Goal: Task Accomplishment & Management: Use online tool/utility

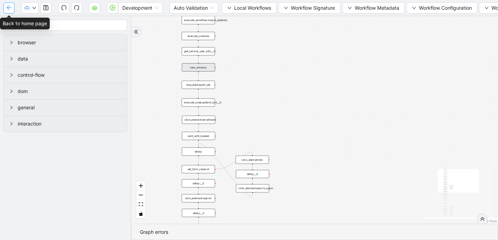
click at [5, 7] on button "button" at bounding box center [8, 7] width 11 height 11
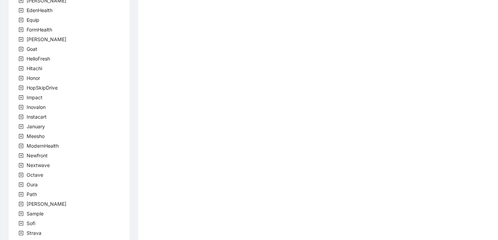
scroll to position [208, 0]
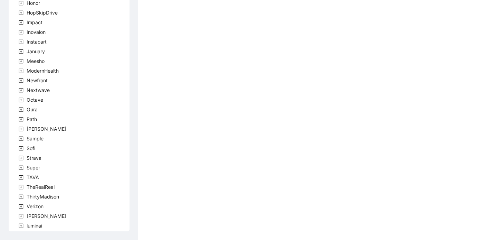
click at [22, 216] on icon "plus-square" at bounding box center [21, 216] width 5 height 5
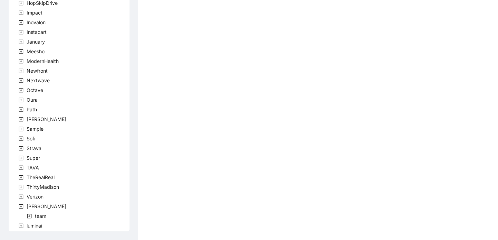
click at [30, 215] on icon "plus-square" at bounding box center [29, 216] width 5 height 5
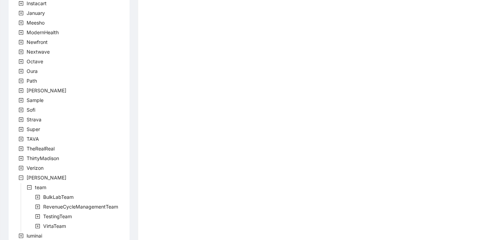
scroll to position [256, 0]
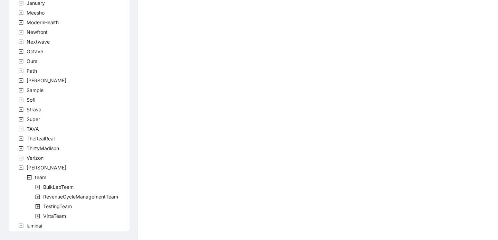
click at [39, 216] on icon "plus-square" at bounding box center [37, 216] width 5 height 5
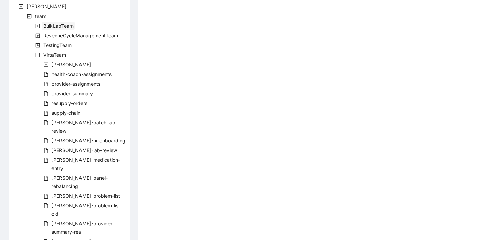
scroll to position [421, 0]
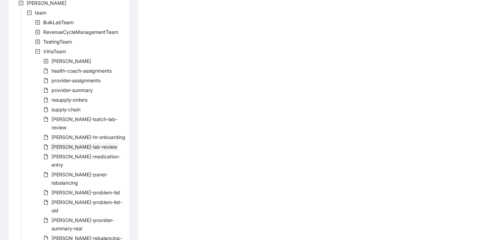
click at [82, 144] on span "[PERSON_NAME]-lab-review" at bounding box center [85, 147] width 66 height 6
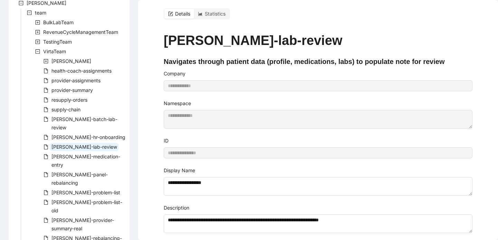
scroll to position [12, 0]
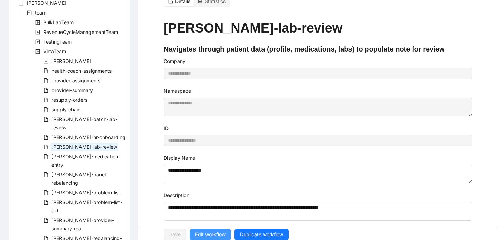
click at [205, 232] on span "Edit workflow" at bounding box center [210, 235] width 30 height 8
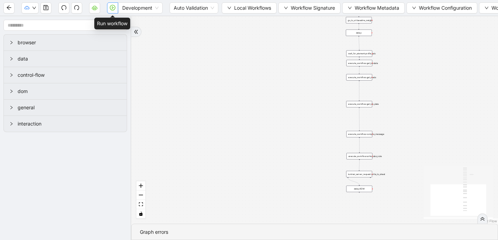
click at [112, 8] on icon "play-circle" at bounding box center [113, 8] width 6 height 6
click at [482, 219] on icon "double-right" at bounding box center [482, 218] width 5 height 5
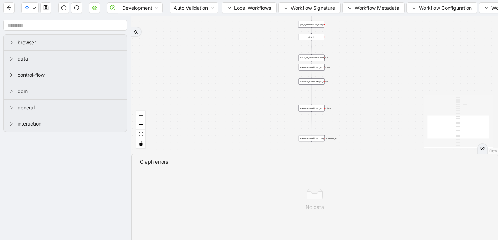
drag, startPoint x: 396, startPoint y: 79, endPoint x: 339, endPoint y: 86, distance: 57.5
click at [339, 86] on div "trigger execute_workflow:get_biodata execute_workflow:get_meds execute_workflow…" at bounding box center [314, 84] width 367 height 137
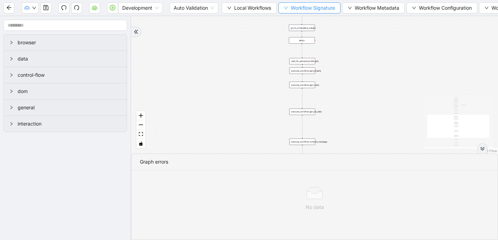
click at [287, 8] on icon "down" at bounding box center [286, 8] width 4 height 4
click at [348, 9] on button "Workflow Metadata" at bounding box center [374, 7] width 63 height 11
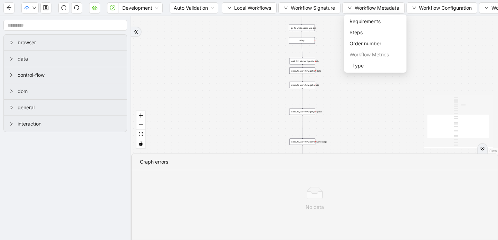
click at [237, 14] on div "Development Auto Validation Local Workflows Workflow Signature Workflow Metadat…" at bounding box center [249, 8] width 498 height 16
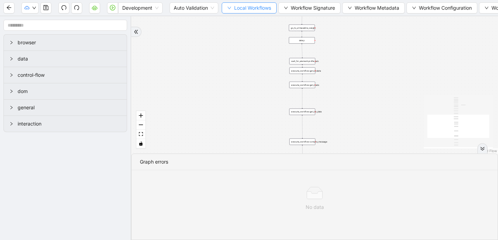
click at [228, 8] on icon "down" at bounding box center [229, 8] width 4 height 4
click at [235, 22] on span "Select" at bounding box center [249, 22] width 45 height 8
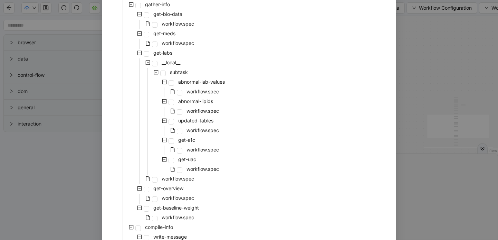
scroll to position [72, 0]
click at [154, 179] on span at bounding box center [155, 180] width 6 height 6
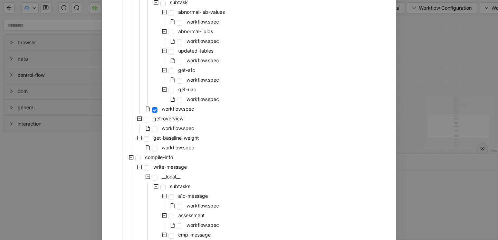
scroll to position [308, 0]
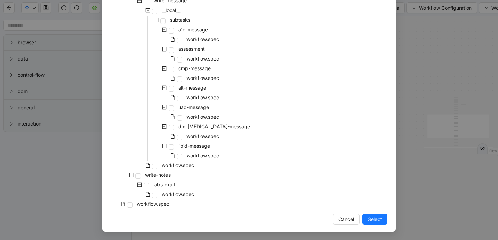
click at [369, 217] on span "Select" at bounding box center [375, 219] width 14 height 8
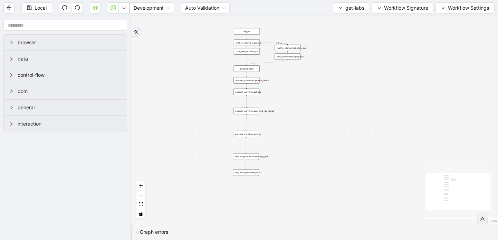
drag, startPoint x: 365, startPoint y: 112, endPoint x: 331, endPoint y: 195, distance: 89.7
click at [331, 195] on div "onError trigger click_element:labs_tab wait_for_element:labs_tab set_return_val…" at bounding box center [314, 119] width 367 height 207
click at [254, 174] on div "set_return_value:labs_data" at bounding box center [246, 172] width 26 height 7
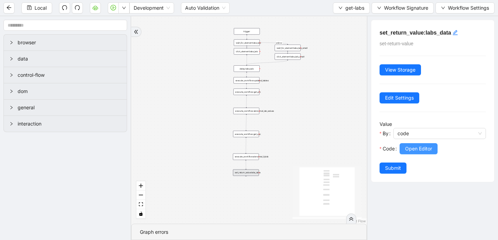
click at [409, 148] on span "Open Editor" at bounding box center [418, 149] width 27 height 8
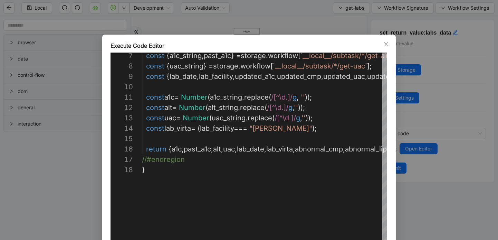
click at [389, 46] on icon "close" at bounding box center [387, 44] width 6 height 6
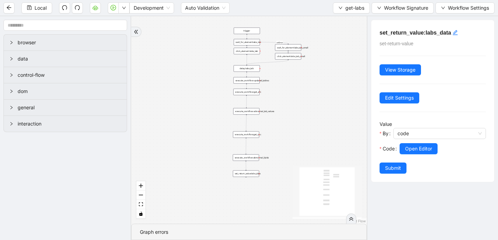
click at [246, 133] on div "execute_workflow:get_uac" at bounding box center [246, 134] width 26 height 7
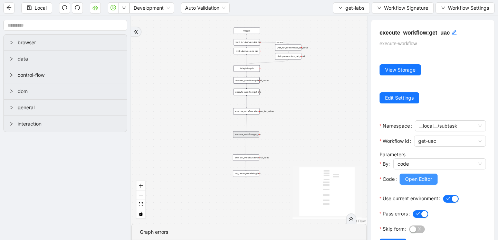
click at [426, 179] on span "Open Editor" at bounding box center [418, 179] width 27 height 8
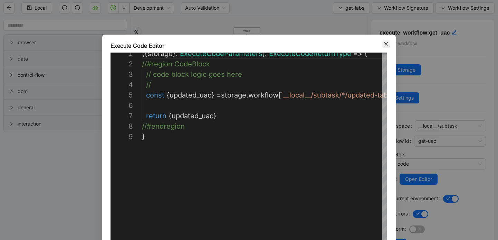
click at [386, 45] on icon "close" at bounding box center [387, 44] width 6 height 6
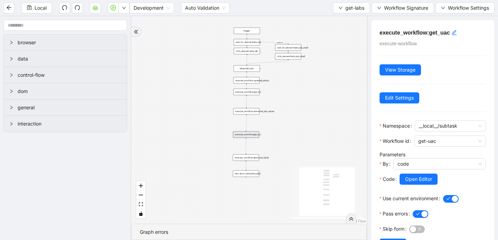
click at [254, 136] on div "execute_workflow:get_uac" at bounding box center [246, 134] width 26 height 7
click at [252, 136] on div "execute_workflow:get_uac" at bounding box center [246, 134] width 26 height 7
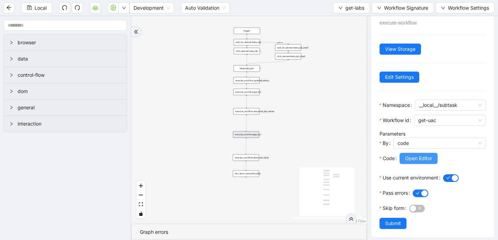
scroll to position [25, 0]
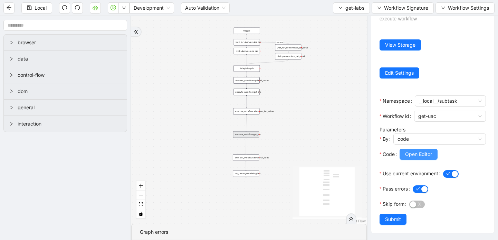
click at [422, 153] on span "Open Editor" at bounding box center [418, 154] width 27 height 8
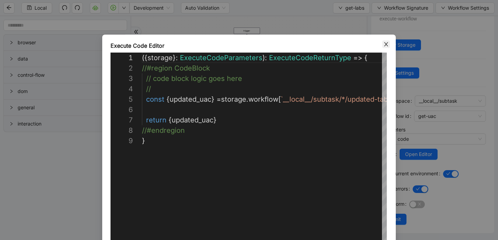
click at [384, 43] on icon "close" at bounding box center [387, 44] width 6 height 6
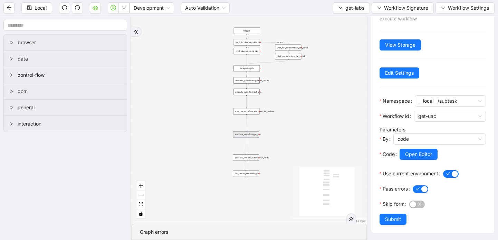
click at [255, 175] on div "set_return_value:labs_data" at bounding box center [246, 173] width 26 height 7
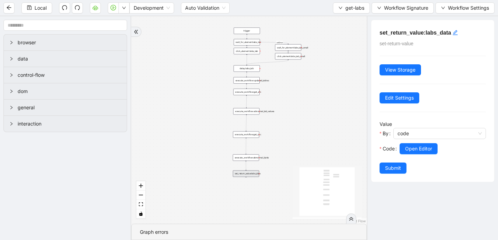
scroll to position [0, 0]
click at [418, 145] on span "Open Editor" at bounding box center [418, 149] width 27 height 8
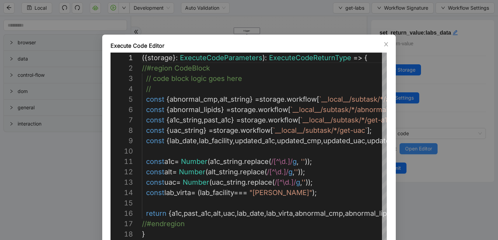
scroll to position [83, 0]
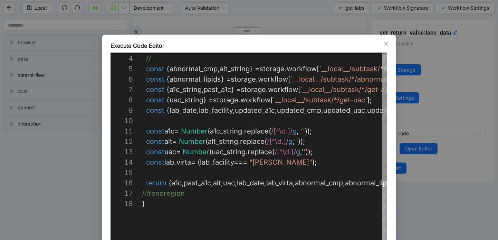
type textarea "**********"
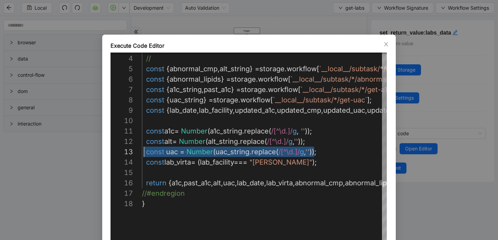
scroll to position [21, 0]
drag, startPoint x: 315, startPoint y: 153, endPoint x: 142, endPoint y: 151, distance: 173.2
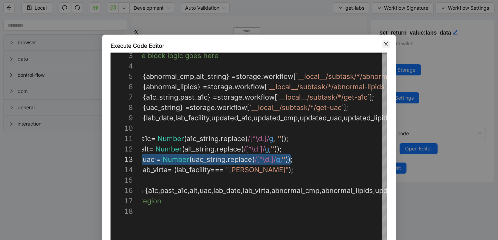
click at [387, 45] on icon "close" at bounding box center [386, 44] width 4 height 4
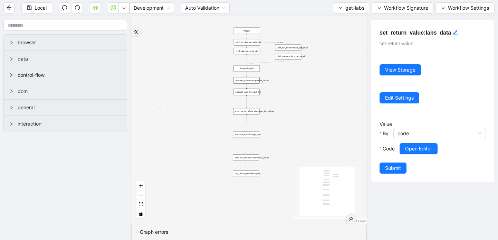
click at [250, 137] on div "execute_workflow:get_uac" at bounding box center [246, 134] width 26 height 7
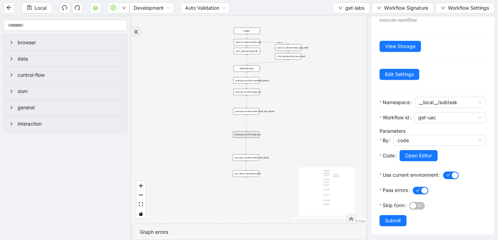
scroll to position [25, 0]
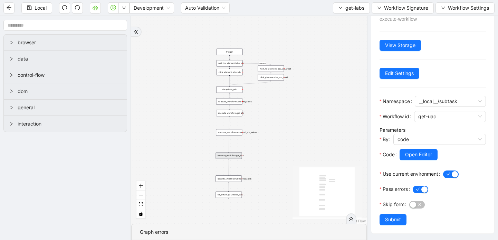
drag, startPoint x: 320, startPoint y: 82, endPoint x: 303, endPoint y: 103, distance: 27.3
click at [303, 103] on div "onError trigger click_element:labs_tab wait_for_element:labs_tab set_return_val…" at bounding box center [249, 119] width 236 height 207
click at [340, 7] on icon "down" at bounding box center [341, 8] width 4 height 4
click at [340, 18] on span "Select" at bounding box center [350, 22] width 26 height 8
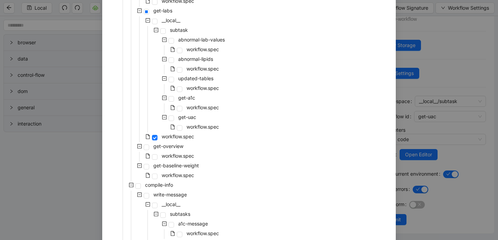
scroll to position [114, 0]
click at [180, 128] on span at bounding box center [180, 128] width 6 height 6
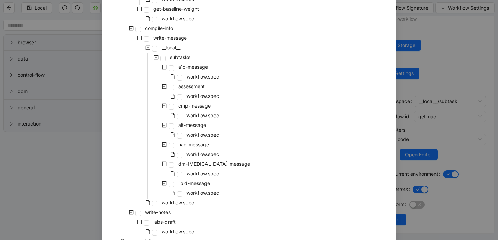
scroll to position [308, 0]
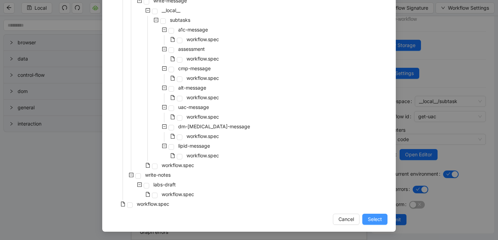
click at [378, 220] on span "Select" at bounding box center [375, 219] width 14 height 8
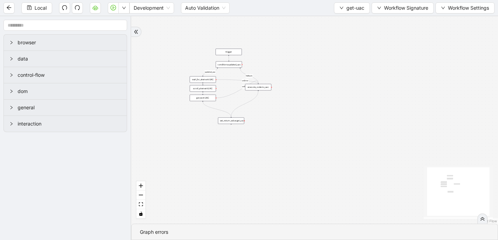
scroll to position [0, 0]
click at [233, 66] on div "conditions:updated_uac" at bounding box center [229, 64] width 26 height 7
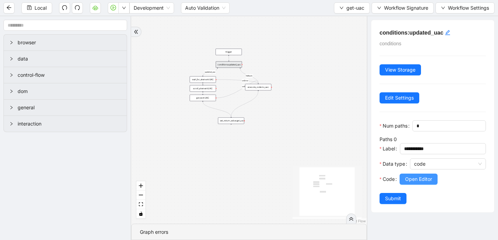
click at [420, 179] on span "Open Editor" at bounding box center [418, 179] width 27 height 8
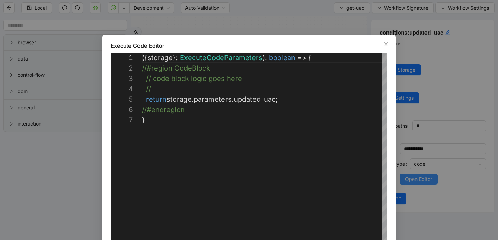
scroll to position [62, 0]
click at [385, 44] on icon "close" at bounding box center [387, 44] width 6 height 6
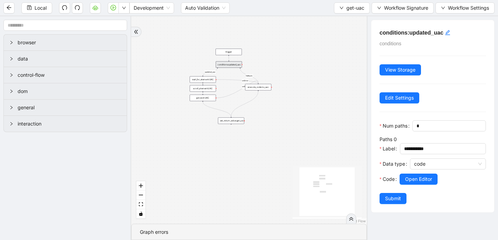
click at [236, 52] on div "trigger" at bounding box center [229, 52] width 26 height 7
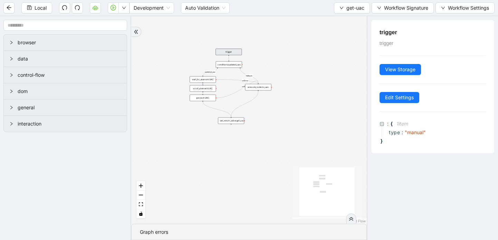
click at [200, 81] on div "wait_for_element:UAC" at bounding box center [203, 79] width 26 height 7
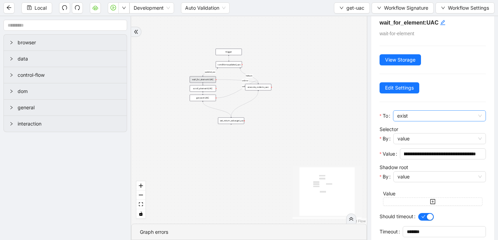
scroll to position [0, 0]
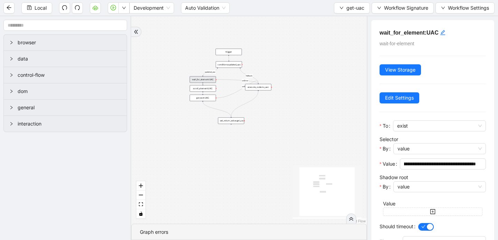
click at [213, 89] on div "scroll_element:UAC" at bounding box center [203, 88] width 26 height 7
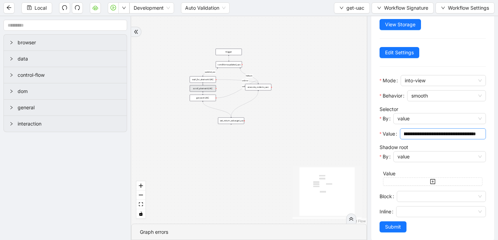
scroll to position [53, 0]
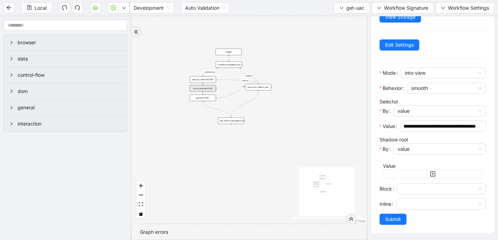
click at [208, 100] on div "get_text:UAC" at bounding box center [203, 98] width 26 height 7
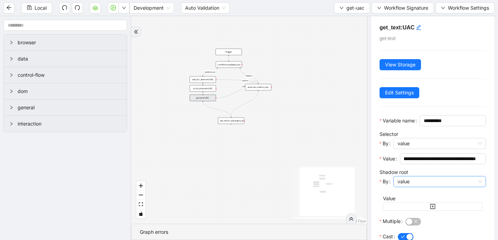
scroll to position [0, 0]
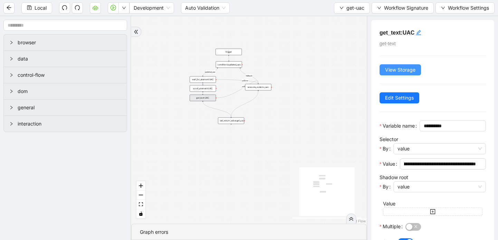
click at [405, 70] on span "View Storage" at bounding box center [400, 70] width 30 height 8
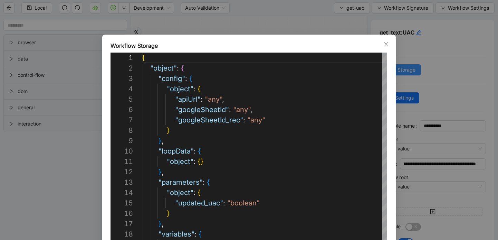
scroll to position [104, 0]
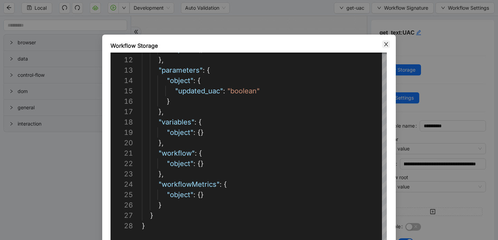
click at [385, 44] on icon "close" at bounding box center [387, 44] width 6 height 6
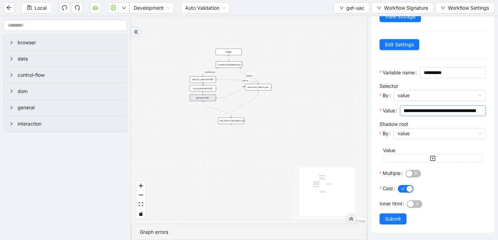
scroll to position [0, 0]
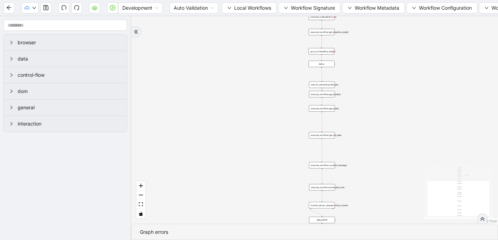
drag, startPoint x: 395, startPoint y: 64, endPoint x: 357, endPoint y: 95, distance: 48.6
click at [357, 95] on div "trigger execute_workflow:get_biodata execute_workflow:get_meds execute_workflow…" at bounding box center [314, 119] width 367 height 207
click at [322, 41] on icon "Edge from execute_workflow:get_baseline_weight to go_to_url:baseline_weight" at bounding box center [322, 41] width 0 height 11
drag, startPoint x: 326, startPoint y: 51, endPoint x: 406, endPoint y: 52, distance: 80.9
click at [407, 52] on div "go_to_url:baseline_weight" at bounding box center [405, 52] width 26 height 7
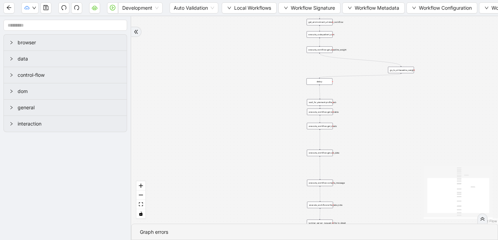
drag, startPoint x: 323, startPoint y: 44, endPoint x: 321, endPoint y: 61, distance: 17.1
click at [321, 62] on div "trigger execute_workflow:get_biodata execute_workflow:get_meds execute_workflow…" at bounding box center [314, 119] width 367 height 207
drag, startPoint x: 320, startPoint y: 51, endPoint x: 401, endPoint y: 49, distance: 81.2
click at [401, 49] on div "execute_workflow:get_baseline_weight" at bounding box center [401, 47] width 26 height 7
click at [375, 41] on icon "Edge from execute_code:patient_num to execute_workflow:get_baseline_weight" at bounding box center [359, 41] width 81 height 6
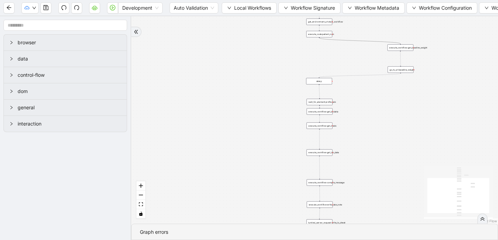
click at [379, 41] on div "trigger execute_workflow:get_biodata execute_workflow:get_meds execute_workflow…" at bounding box center [314, 119] width 367 height 207
click at [401, 59] on icon "Edge from execute_workflow:get_baseline_weight to go_to_url:baseline_weight" at bounding box center [401, 59] width 0 height 14
click at [364, 50] on div "trigger execute_workflow:get_biodata execute_workflow:get_meds execute_workflow…" at bounding box center [314, 119] width 367 height 207
click at [370, 74] on icon "Edge from go_to_url:baseline_weight to delay:" at bounding box center [360, 75] width 82 height 4
click at [369, 74] on div "trigger execute_workflow:get_biodata execute_workflow:get_meds execute_workflow…" at bounding box center [314, 119] width 367 height 207
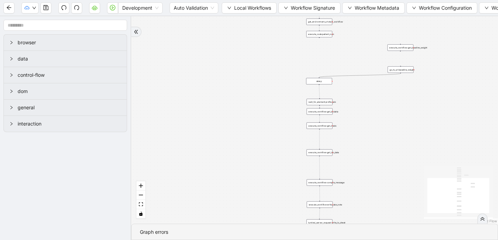
click at [367, 75] on div "trigger execute_workflow:get_biodata execute_workflow:get_meds execute_workflow…" at bounding box center [314, 119] width 367 height 207
click at [320, 37] on div "trigger execute_workflow:get_biodata execute_workflow:get_meds execute_workflow…" at bounding box center [314, 119] width 367 height 207
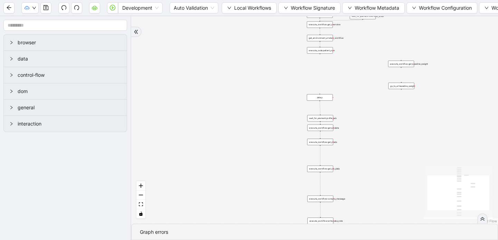
drag, startPoint x: 320, startPoint y: 39, endPoint x: 321, endPoint y: 55, distance: 15.9
click at [321, 55] on div "trigger execute_workflow:get_biodata execute_workflow:get_meds execute_workflow…" at bounding box center [314, 119] width 367 height 207
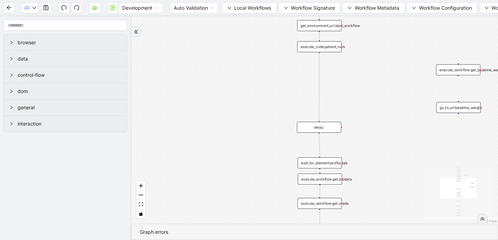
drag, startPoint x: 319, startPoint y: 52, endPoint x: 372, endPoint y: 131, distance: 95.3
click at [319, 121] on div "trigger execute_workflow:get_biodata execute_workflow:get_meds execute_workflow…" at bounding box center [418, 52] width 314 height 177
click at [372, 131] on div "trigger execute_workflow:get_biodata execute_workflow:get_meds execute_workflow…" at bounding box center [314, 119] width 367 height 207
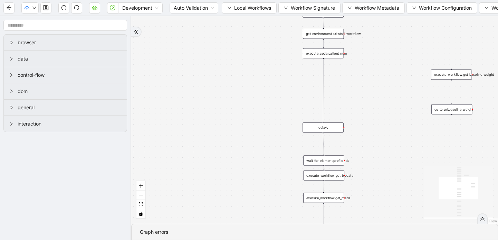
click at [374, 94] on div "success onError trigger execute_workflow:get_biodata execute_workflow:get_meds …" at bounding box center [314, 119] width 367 height 207
click at [46, 7] on icon "save" at bounding box center [46, 8] width 6 height 6
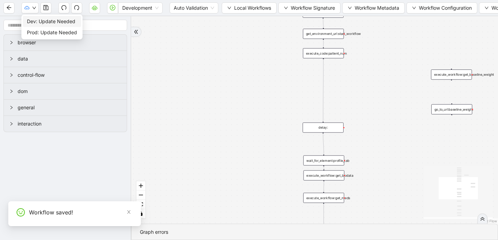
click at [41, 19] on span "Dev: Update Needed" at bounding box center [52, 22] width 50 height 8
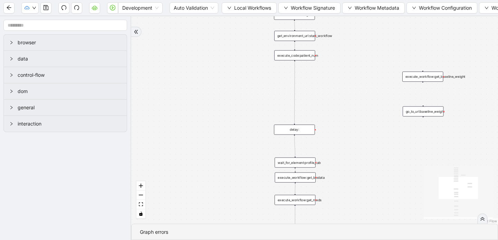
drag, startPoint x: 349, startPoint y: 84, endPoint x: 320, endPoint y: 86, distance: 28.7
click at [320, 86] on div "success onError trigger execute_workflow:get_biodata execute_workflow:get_meds …" at bounding box center [314, 119] width 367 height 207
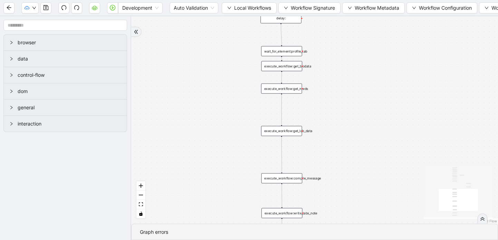
drag, startPoint x: 349, startPoint y: 186, endPoint x: 336, endPoint y: 74, distance: 112.1
click at [336, 74] on div "success onError trigger execute_workflow:get_biodata execute_workflow:get_meds …" at bounding box center [314, 119] width 367 height 207
click at [356, 8] on button "Workflow Metadata" at bounding box center [374, 7] width 63 height 11
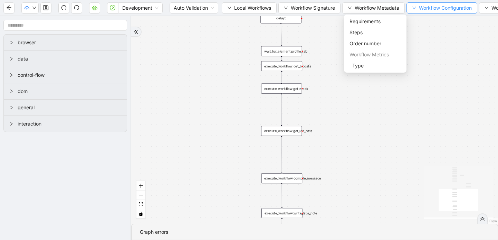
click at [413, 8] on button "Workflow Configuration" at bounding box center [442, 7] width 71 height 11
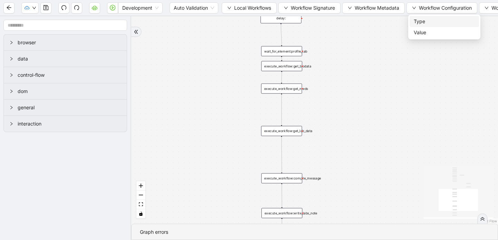
click at [415, 20] on span "Type" at bounding box center [444, 22] width 61 height 8
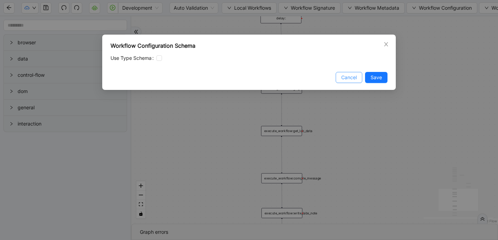
click at [346, 75] on span "Cancel" at bounding box center [350, 78] width 16 height 8
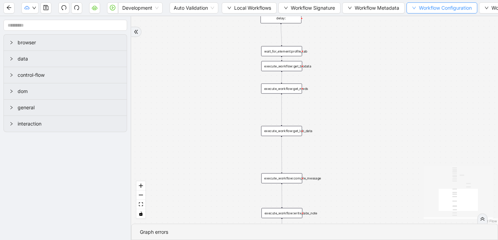
click at [419, 7] on button "Workflow Configuration" at bounding box center [442, 7] width 71 height 11
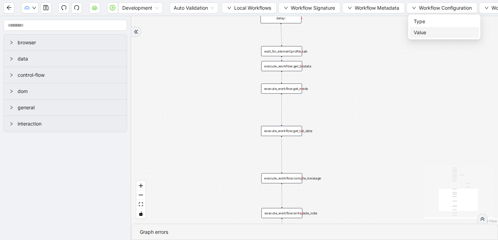
click at [419, 37] on li "Value" at bounding box center [444, 32] width 69 height 11
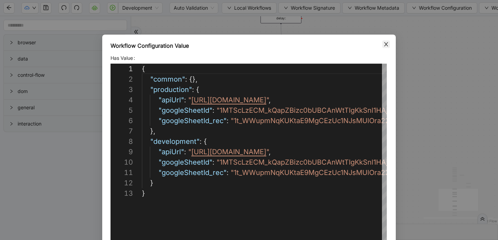
click at [385, 44] on icon "close" at bounding box center [387, 44] width 6 height 6
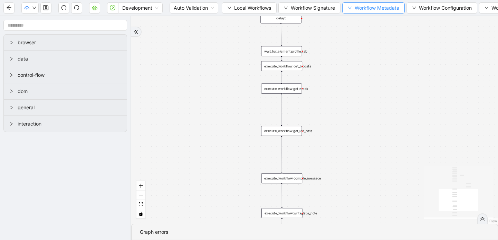
click at [346, 9] on button "Workflow Metadata" at bounding box center [374, 7] width 63 height 11
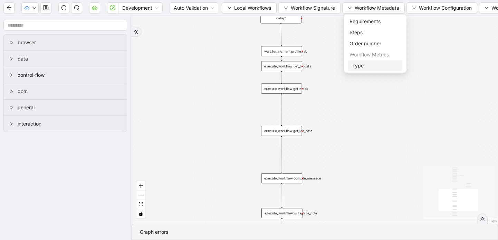
click at [354, 67] on span "Type" at bounding box center [376, 66] width 46 height 8
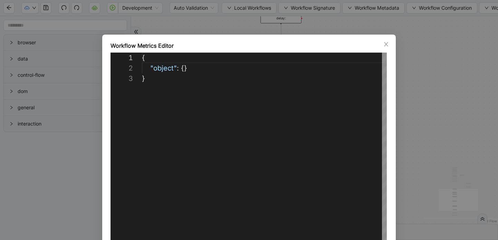
scroll to position [21, 0]
click at [388, 45] on icon "close" at bounding box center [387, 44] width 6 height 6
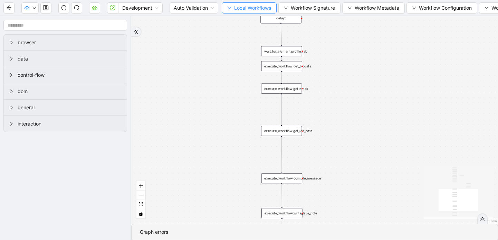
click at [230, 7] on icon "down" at bounding box center [229, 8] width 4 height 4
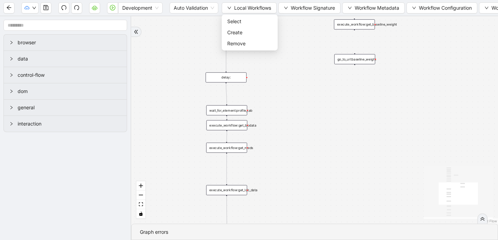
drag, startPoint x: 368, startPoint y: 105, endPoint x: 314, endPoint y: 164, distance: 80.2
click at [314, 164] on div "success onError trigger execute_workflow:get_biodata execute_workflow:get_meds …" at bounding box center [314, 119] width 367 height 207
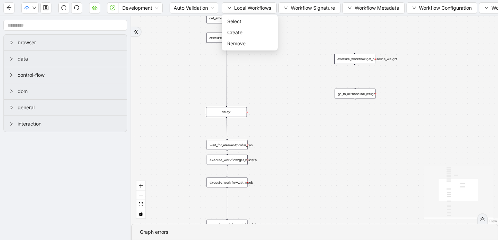
drag, startPoint x: 318, startPoint y: 113, endPoint x: 318, endPoint y: 147, distance: 33.5
click at [318, 147] on div "success onError trigger execute_workflow:get_biodata execute_workflow:get_meds …" at bounding box center [314, 119] width 367 height 207
click at [240, 20] on span "Select" at bounding box center [249, 22] width 45 height 8
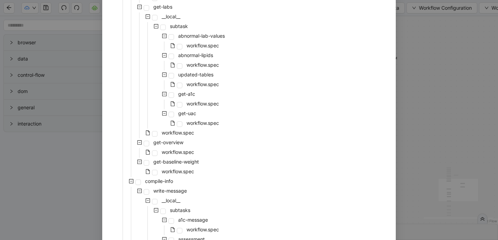
scroll to position [112, 0]
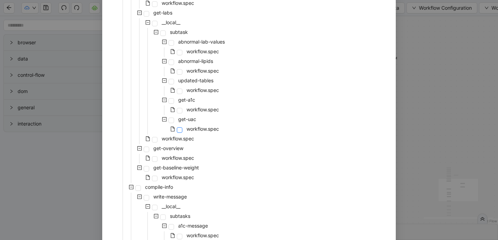
click at [180, 132] on span at bounding box center [180, 130] width 6 height 6
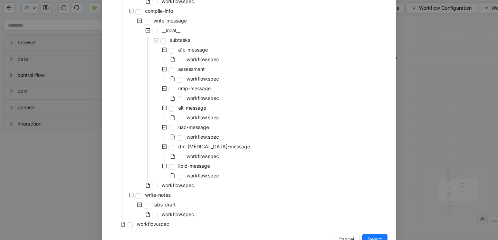
scroll to position [299, 0]
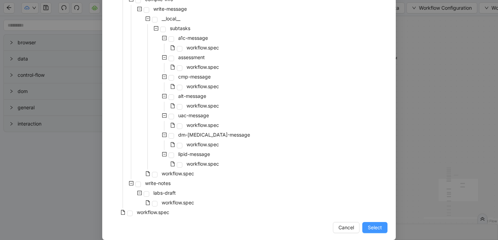
click at [371, 229] on span "Select" at bounding box center [375, 228] width 14 height 8
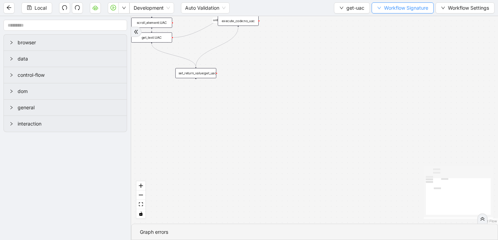
click at [380, 9] on icon "down" at bounding box center [379, 8] width 4 height 4
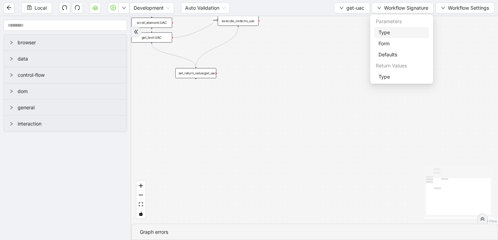
click at [383, 30] on span "Type" at bounding box center [402, 33] width 46 height 8
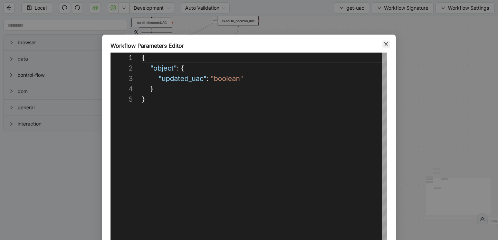
click at [385, 42] on icon "close" at bounding box center [387, 44] width 6 height 6
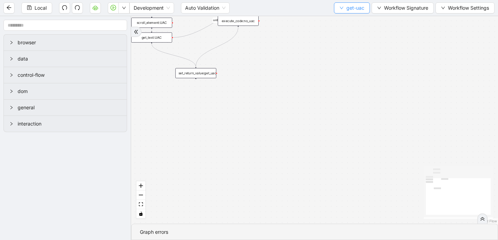
click at [340, 10] on button "get-uac" at bounding box center [352, 7] width 36 height 11
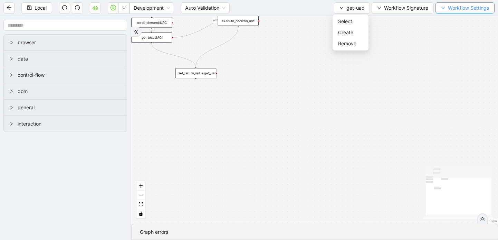
click at [439, 10] on button "Workflow Settings" at bounding box center [465, 7] width 59 height 11
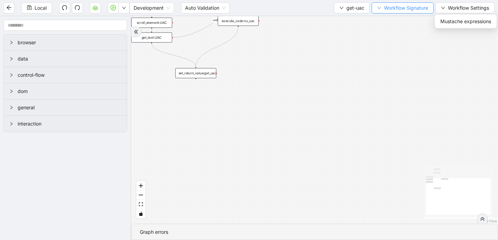
click at [381, 12] on button "Workflow Signature" at bounding box center [403, 7] width 62 height 11
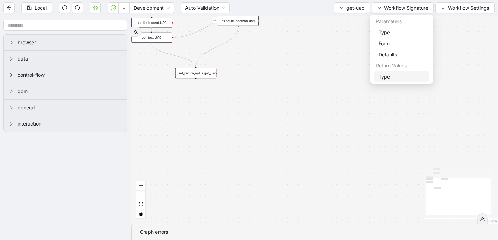
click at [388, 80] on span "Type" at bounding box center [402, 77] width 46 height 8
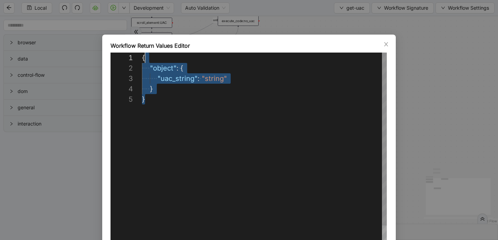
scroll to position [0, 0]
drag, startPoint x: 150, startPoint y: 101, endPoint x: 140, endPoint y: 57, distance: 45.2
click at [386, 45] on icon "close" at bounding box center [386, 44] width 4 height 4
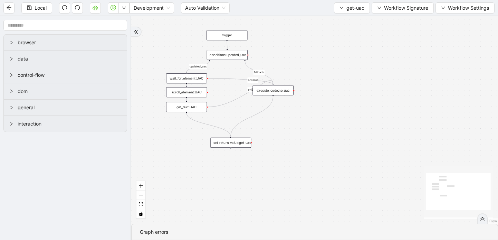
drag, startPoint x: 268, startPoint y: 129, endPoint x: 302, endPoint y: 198, distance: 77.4
click at [302, 198] on div "updated_uac fallback onError onError trigger get_text:UAC scroll_element:UAC wa…" at bounding box center [314, 119] width 367 height 207
click at [226, 54] on div "conditions:updated_uac" at bounding box center [227, 55] width 41 height 10
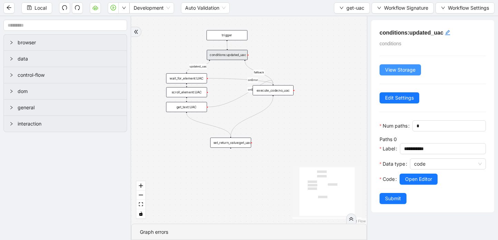
click at [396, 69] on span "View Storage" at bounding box center [400, 70] width 30 height 8
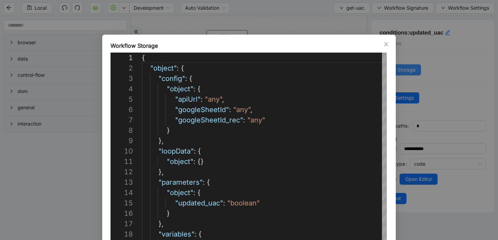
scroll to position [104, 0]
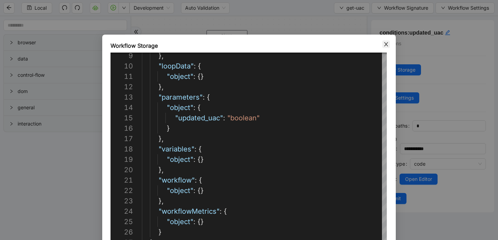
click at [388, 45] on icon "close" at bounding box center [387, 44] width 6 height 6
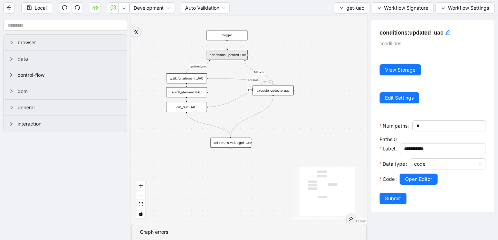
click at [196, 82] on div "wait_for_element:UAC" at bounding box center [186, 78] width 41 height 10
click at [196, 76] on div "wait_for_element:UAC" at bounding box center [186, 78] width 41 height 10
click at [197, 78] on div "wait_for_element:UAC" at bounding box center [186, 78] width 41 height 10
click at [197, 78] on div "wait_for_element:UAC" at bounding box center [187, 78] width 41 height 10
drag, startPoint x: 436, startPoint y: 150, endPoint x: 401, endPoint y: 150, distance: 34.6
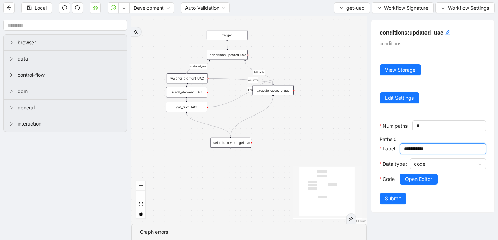
click at [401, 150] on span "**********" at bounding box center [443, 148] width 86 height 11
click at [413, 175] on span "Open Editor" at bounding box center [418, 179] width 27 height 8
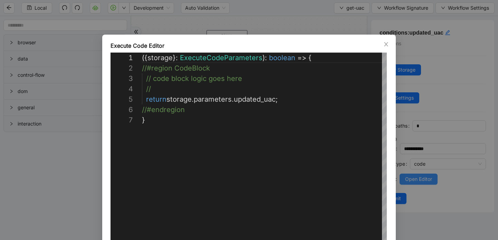
scroll to position [62, 0]
click at [387, 46] on icon "close" at bounding box center [387, 44] width 6 height 6
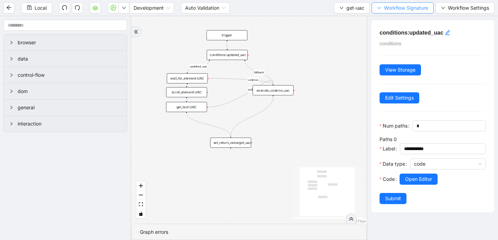
click at [380, 6] on icon "down" at bounding box center [379, 8] width 4 height 4
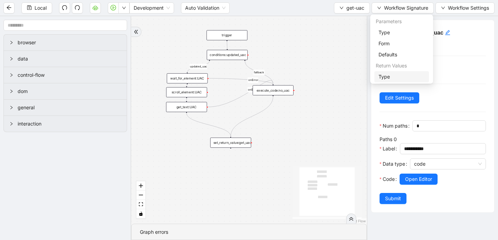
click at [385, 76] on span "Type" at bounding box center [402, 77] width 46 height 8
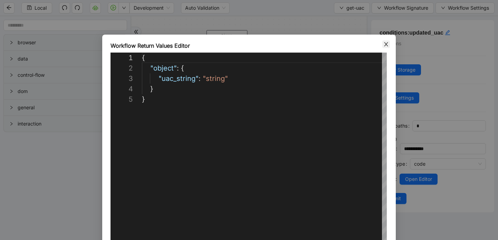
click at [387, 44] on icon "close" at bounding box center [387, 44] width 6 height 6
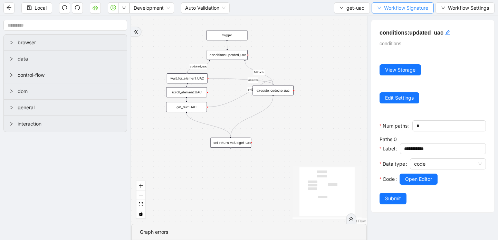
click at [379, 6] on icon "down" at bounding box center [379, 8] width 4 height 4
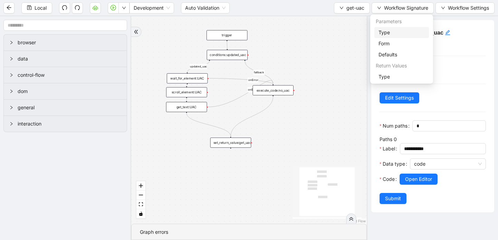
click at [382, 29] on span "Type" at bounding box center [402, 33] width 46 height 8
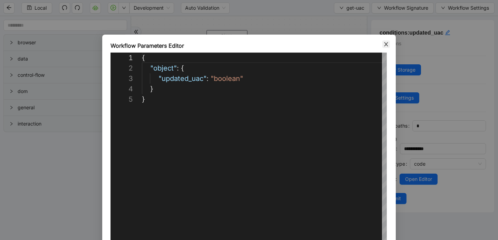
click at [385, 46] on icon "close" at bounding box center [386, 44] width 4 height 4
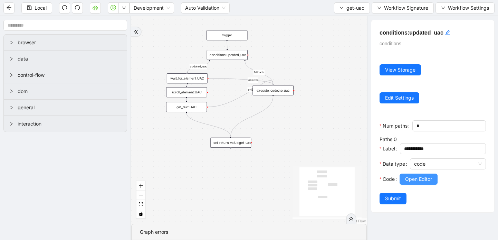
click at [422, 174] on button "Open Editor" at bounding box center [419, 179] width 38 height 11
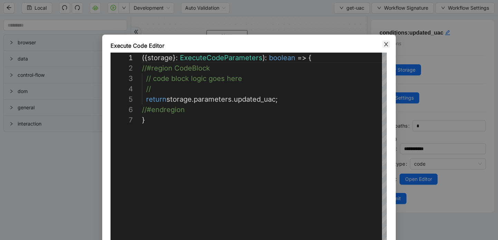
click at [385, 43] on icon "close" at bounding box center [386, 44] width 4 height 4
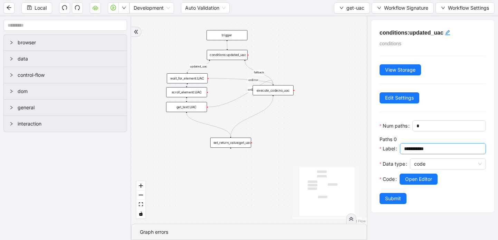
click at [431, 150] on input "**********" at bounding box center [442, 149] width 76 height 8
drag, startPoint x: 437, startPoint y: 150, endPoint x: 397, endPoint y: 150, distance: 39.4
click at [397, 150] on div "**********" at bounding box center [433, 150] width 106 height 15
click at [198, 95] on div "scroll_element:UAC" at bounding box center [186, 92] width 41 height 10
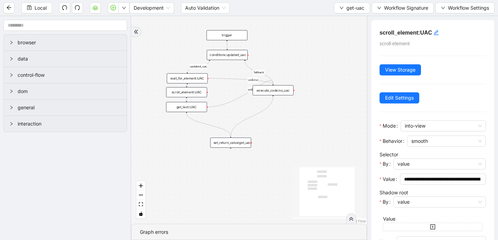
click at [192, 106] on div "get_text:UAC" at bounding box center [186, 107] width 41 height 10
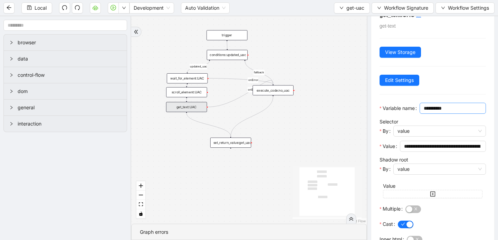
scroll to position [0, 0]
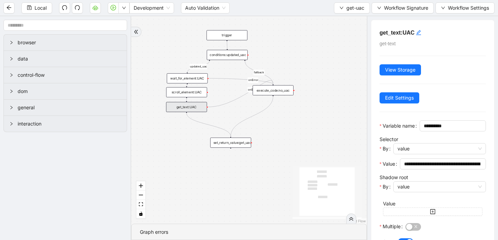
click at [200, 80] on div "wait_for_element:UAC" at bounding box center [187, 78] width 41 height 10
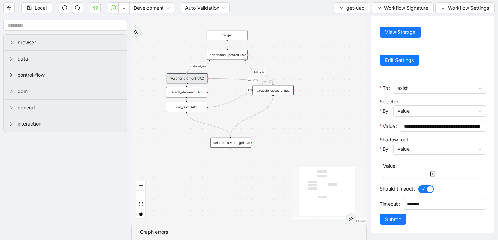
scroll to position [30, 0]
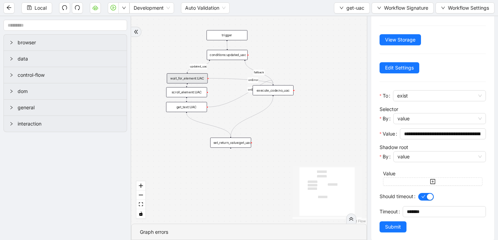
click at [267, 91] on div "execute_code:no_uac" at bounding box center [273, 90] width 41 height 10
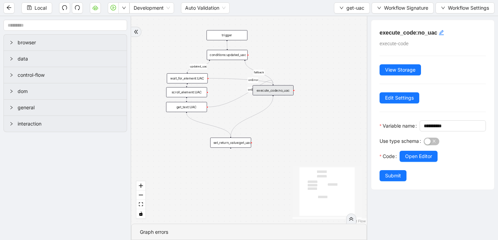
scroll to position [0, 0]
click at [422, 160] on span "Open Editor" at bounding box center [418, 156] width 27 height 8
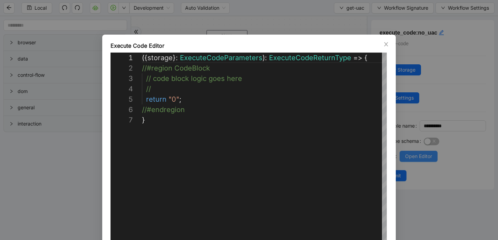
scroll to position [62, 0]
click at [387, 43] on icon "close" at bounding box center [387, 44] width 6 height 6
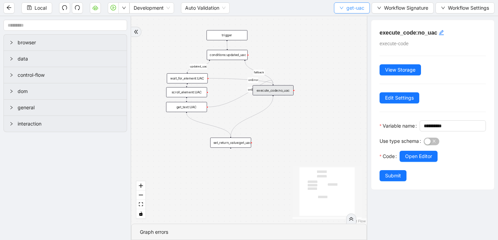
click at [342, 6] on icon "down" at bounding box center [342, 8] width 4 height 4
click at [346, 24] on span "Select" at bounding box center [350, 22] width 25 height 8
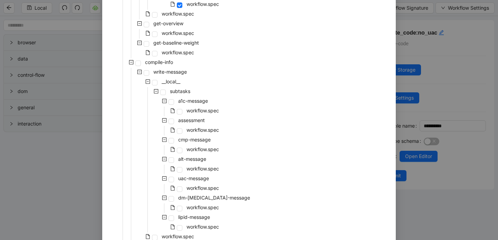
scroll to position [308, 0]
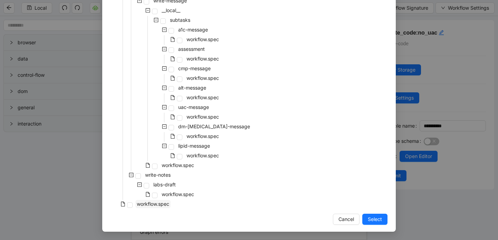
click at [135, 203] on span "workflow.spec" at bounding box center [152, 204] width 35 height 8
click at [375, 218] on span "Select" at bounding box center [375, 219] width 14 height 8
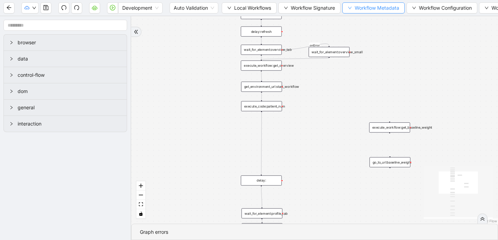
click at [350, 7] on icon "down" at bounding box center [350, 8] width 4 height 4
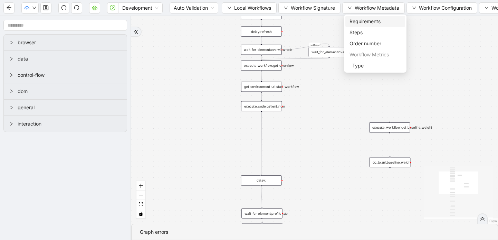
click at [358, 20] on span "Requirements" at bounding box center [376, 22] width 52 height 8
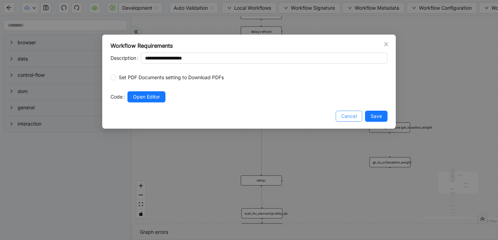
click at [349, 114] on span "Cancel" at bounding box center [350, 116] width 16 height 8
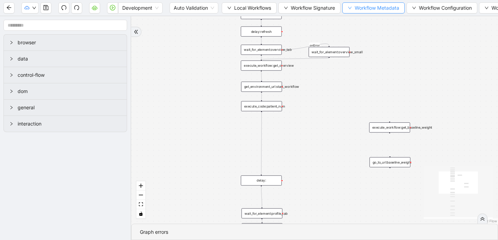
click at [356, 6] on button "Workflow Metadata" at bounding box center [374, 7] width 63 height 11
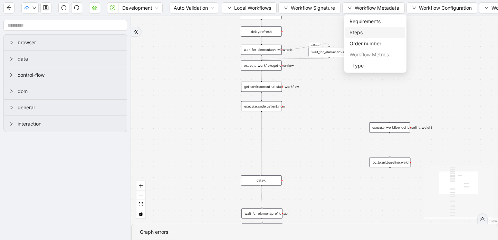
click at [358, 37] on li "Steps" at bounding box center [376, 32] width 60 height 11
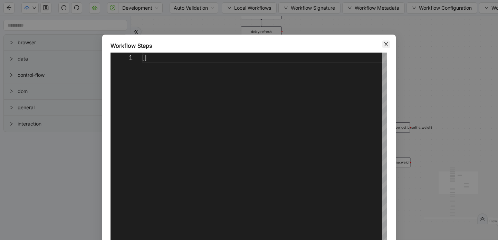
click at [387, 42] on icon "close" at bounding box center [387, 44] width 6 height 6
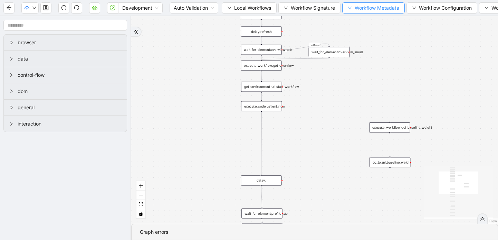
click at [352, 9] on icon "down" at bounding box center [349, 8] width 3 height 2
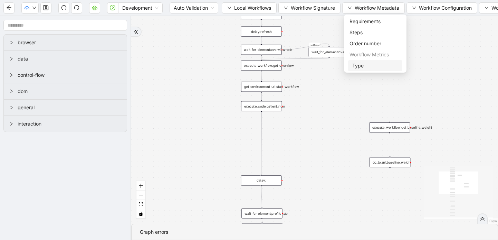
click at [359, 68] on span "Type" at bounding box center [376, 66] width 46 height 8
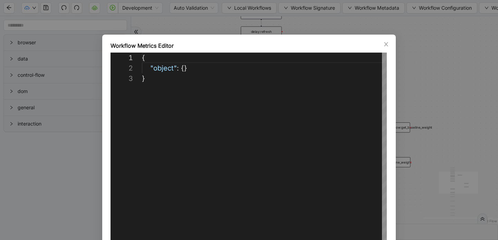
scroll to position [21, 0]
click at [384, 40] on span "Close" at bounding box center [387, 44] width 8 height 8
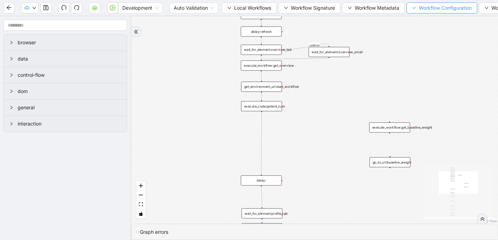
click at [415, 9] on icon "down" at bounding box center [414, 8] width 4 height 4
click at [414, 19] on li "Type" at bounding box center [444, 21] width 69 height 11
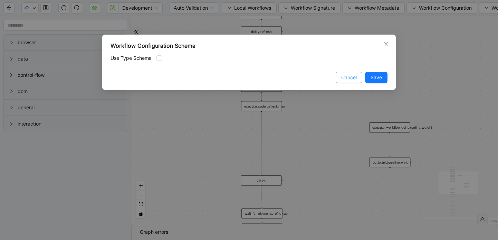
click at [350, 74] on span "Cancel" at bounding box center [350, 78] width 16 height 8
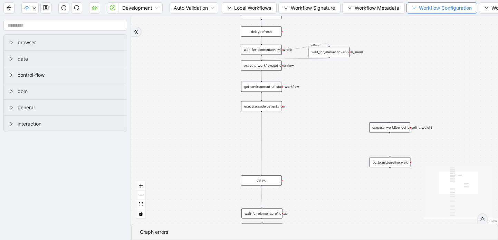
click at [427, 9] on span "Workflow Configuration" at bounding box center [445, 8] width 53 height 8
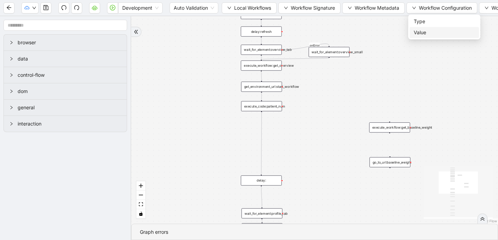
click at [421, 32] on span "Value" at bounding box center [444, 33] width 61 height 8
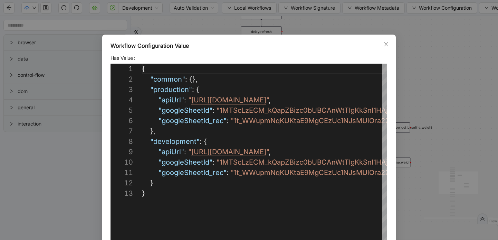
scroll to position [104, 0]
click at [385, 40] on span "Close" at bounding box center [387, 44] width 8 height 8
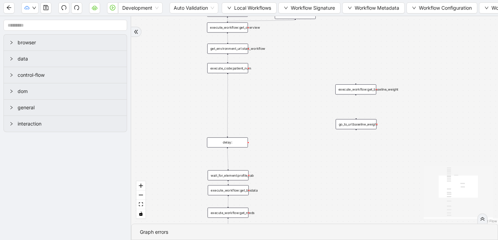
drag, startPoint x: 303, startPoint y: 77, endPoint x: 270, endPoint y: 39, distance: 50.4
click at [270, 39] on div "success onError trigger execute_workflow:get_biodata execute_workflow:get_meds …" at bounding box center [314, 119] width 367 height 207
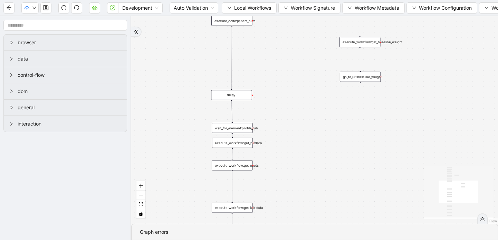
drag, startPoint x: 273, startPoint y: 95, endPoint x: 277, endPoint y: 47, distance: 48.2
click at [277, 47] on div "success onError trigger execute_workflow:get_biodata execute_workflow:get_meds …" at bounding box center [314, 119] width 367 height 207
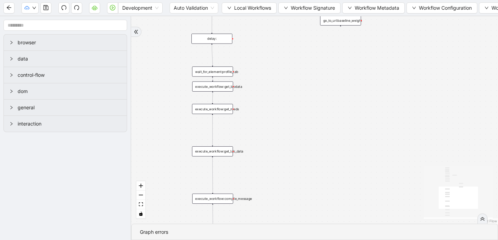
drag, startPoint x: 270, startPoint y: 135, endPoint x: 250, endPoint y: 78, distance: 60.5
click at [250, 78] on div "success onError trigger execute_workflow:get_biodata execute_workflow:get_meds …" at bounding box center [314, 119] width 367 height 207
click at [226, 148] on div "execute_workflow:get_lab_data" at bounding box center [212, 151] width 41 height 10
click at [228, 7] on icon "down" at bounding box center [229, 8] width 4 height 4
click at [232, 8] on button "Local Workflows" at bounding box center [249, 7] width 55 height 11
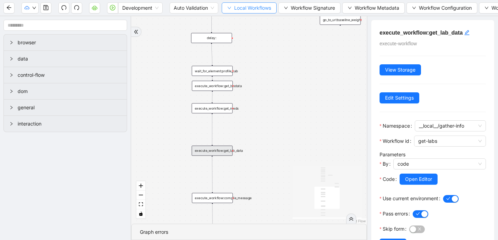
click at [231, 7] on icon "down" at bounding box center [229, 8] width 4 height 4
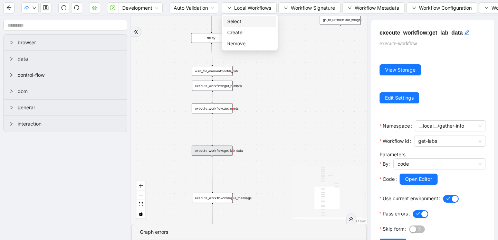
click at [236, 19] on span "Select" at bounding box center [249, 22] width 45 height 8
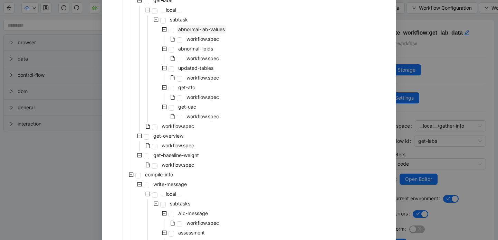
scroll to position [133, 0]
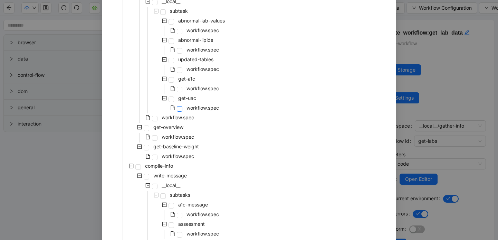
click at [178, 108] on span at bounding box center [180, 109] width 6 height 6
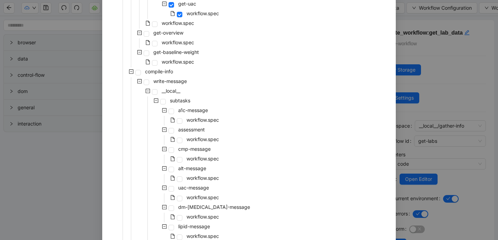
scroll to position [308, 0]
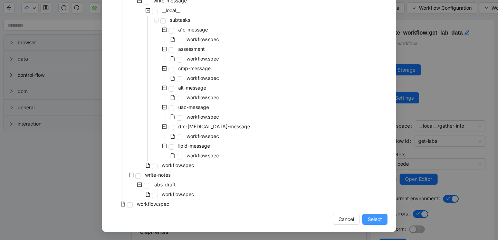
click at [376, 223] on span "Select" at bounding box center [375, 219] width 14 height 8
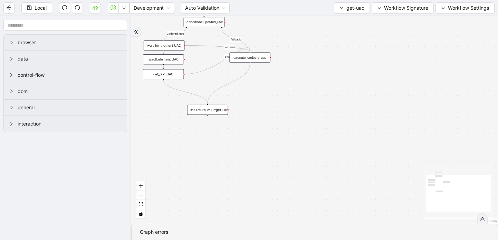
drag, startPoint x: 306, startPoint y: 100, endPoint x: 353, endPoint y: 216, distance: 125.8
click at [353, 216] on div "updated_uac fallback onError onError trigger get_text:UAC scroll_element:UAC wa…" at bounding box center [314, 119] width 367 height 207
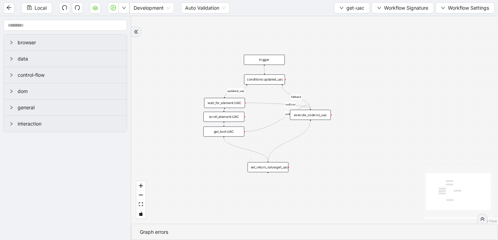
drag, startPoint x: 349, startPoint y: 105, endPoint x: 390, endPoint y: 155, distance: 64.4
click at [390, 155] on div "updated_uac fallback onError onError trigger get_text:UAC scroll_element:UAC wa…" at bounding box center [314, 119] width 367 height 207
drag, startPoint x: 318, startPoint y: 116, endPoint x: 368, endPoint y: 110, distance: 50.4
click at [368, 110] on div "execute_code:no_uac" at bounding box center [360, 109] width 41 height 10
click at [259, 80] on div "conditions:updated_uac" at bounding box center [264, 79] width 41 height 10
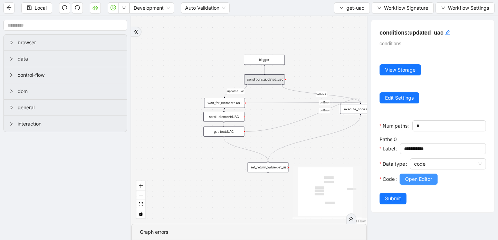
click at [423, 180] on span "Open Editor" at bounding box center [418, 179] width 27 height 8
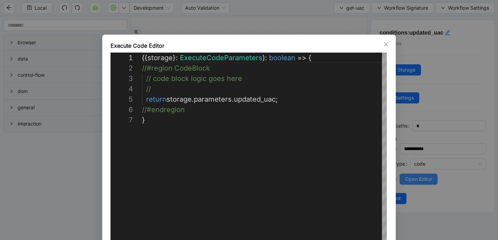
scroll to position [62, 0]
click at [388, 44] on icon "close" at bounding box center [387, 44] width 6 height 6
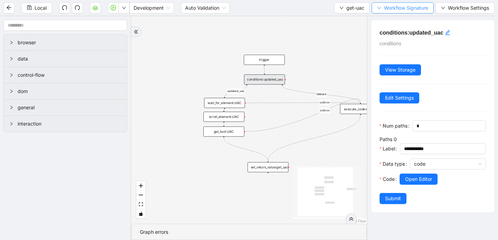
click at [375, 7] on button "Workflow Signature" at bounding box center [403, 7] width 62 height 11
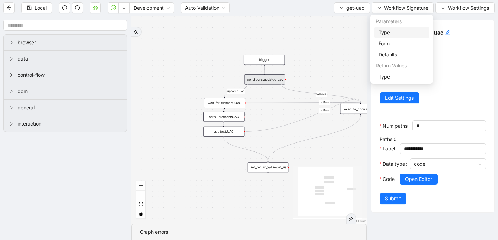
click at [383, 34] on span "Type" at bounding box center [402, 33] width 46 height 8
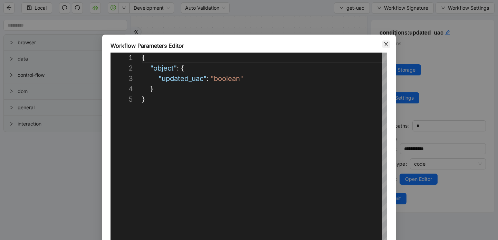
click at [387, 45] on icon "close" at bounding box center [387, 44] width 6 height 6
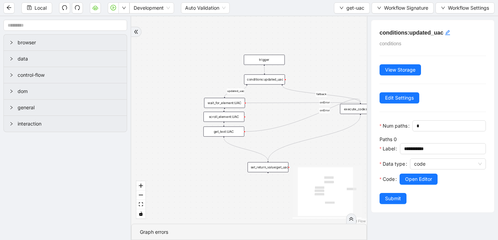
click at [240, 103] on div "wait_for_element:UAC" at bounding box center [224, 103] width 41 height 10
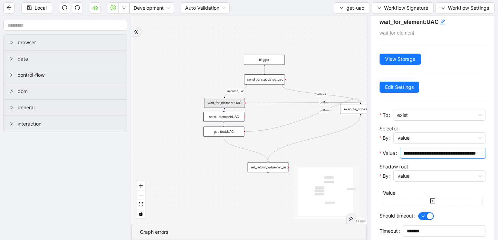
scroll to position [0, 185]
drag, startPoint x: 477, startPoint y: 153, endPoint x: 382, endPoint y: 149, distance: 94.5
click at [382, 149] on div "**********" at bounding box center [433, 155] width 106 height 15
click at [423, 155] on input "**********" at bounding box center [440, 153] width 72 height 8
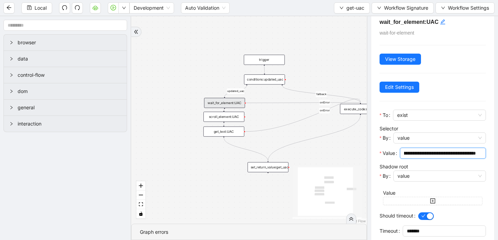
scroll to position [0, 185]
drag, startPoint x: 405, startPoint y: 153, endPoint x: 499, endPoint y: 153, distance: 94.0
click at [498, 153] on html "**********" at bounding box center [249, 120] width 498 height 240
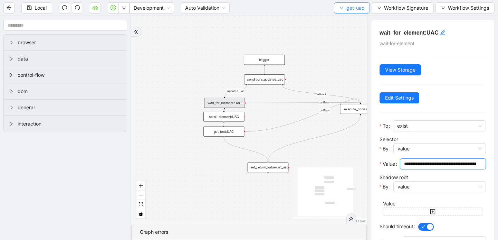
click at [340, 8] on icon "down" at bounding box center [342, 8] width 4 height 4
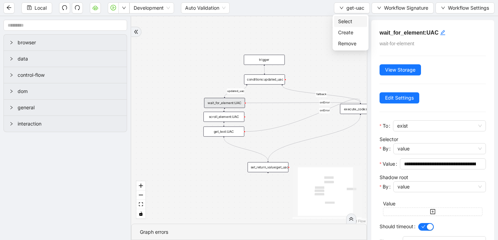
click at [345, 22] on span "Select" at bounding box center [350, 22] width 25 height 8
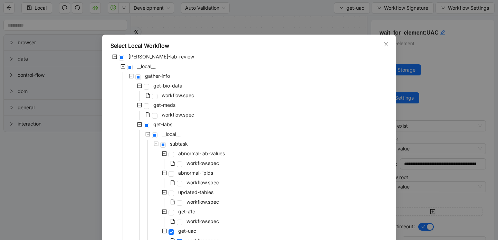
scroll to position [308, 0]
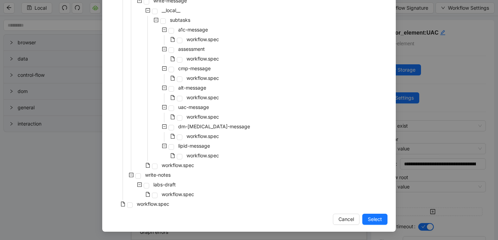
click at [129, 201] on div "workflow.spec" at bounding box center [141, 205] width 60 height 10
click at [132, 206] on span at bounding box center [130, 205] width 6 height 6
click at [375, 215] on span "Select" at bounding box center [375, 219] width 14 height 8
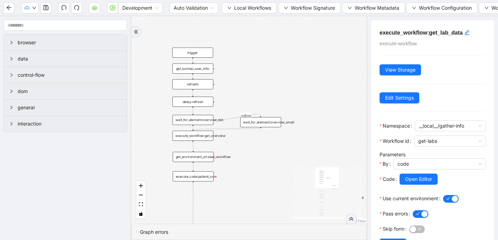
drag, startPoint x: 334, startPoint y: 128, endPoint x: 226, endPoint y: 189, distance: 123.9
click at [226, 189] on div "success onError trigger execute_workflow:get_biodata execute_workflow:get_meds …" at bounding box center [249, 119] width 236 height 207
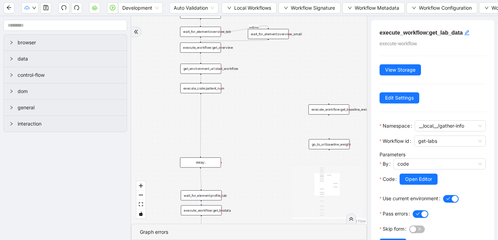
drag, startPoint x: 320, startPoint y: 83, endPoint x: 321, endPoint y: -23, distance: 105.8
click at [321, 0] on html "Development Auto Validation Local Workflows Workflow Signature Workflow Metadat…" at bounding box center [249, 120] width 498 height 240
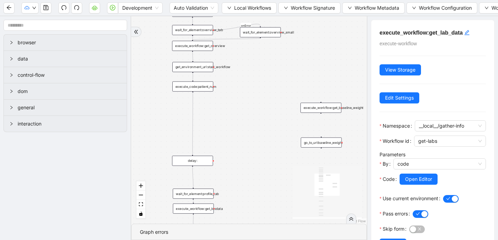
click at [193, 105] on icon "Edge from execute_code:patient_num to delay:" at bounding box center [193, 123] width 0 height 62
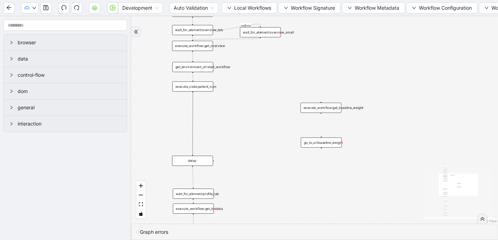
click at [194, 108] on div "success onError trigger execute_workflow:get_biodata execute_workflow:get_meds …" at bounding box center [314, 119] width 367 height 207
click at [193, 108] on div "success onError trigger execute_workflow:get_biodata execute_workflow:get_meds …" at bounding box center [314, 119] width 367 height 207
drag, startPoint x: 310, startPoint y: 110, endPoint x: 180, endPoint y: 114, distance: 129.7
click at [180, 114] on div "execute_workflow:get_baseline_weight" at bounding box center [191, 112] width 41 height 10
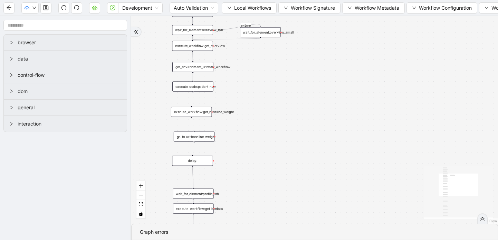
drag, startPoint x: 317, startPoint y: 142, endPoint x: 190, endPoint y: 138, distance: 126.6
click at [190, 137] on div "go_to_url:baseline_weight" at bounding box center [194, 137] width 41 height 10
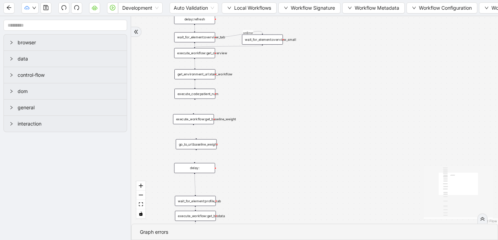
drag, startPoint x: 193, startPoint y: 93, endPoint x: 195, endPoint y: 99, distance: 6.6
click at [195, 99] on div "success onError trigger execute_workflow:get_biodata execute_workflow:get_meds …" at bounding box center [314, 119] width 367 height 207
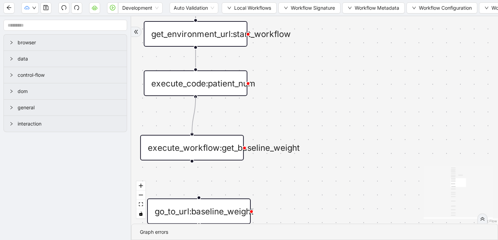
drag, startPoint x: 196, startPoint y: 96, endPoint x: 192, endPoint y: 134, distance: 37.5
click at [192, 134] on div "trigger execute_workflow:get_biodata execute_workflow:get_meds execute_workflow…" at bounding box center [427, 98] width 734 height 415
click at [199, 196] on div "trigger execute_workflow:get_biodata execute_workflow:get_meds execute_workflow…" at bounding box center [427, 98] width 734 height 415
drag, startPoint x: 192, startPoint y: 161, endPoint x: 59, endPoint y: 43, distance: 178.0
click at [203, 169] on div "success onError trigger execute_workflow:get_biodata execute_workflow:get_meds …" at bounding box center [314, 119] width 367 height 207
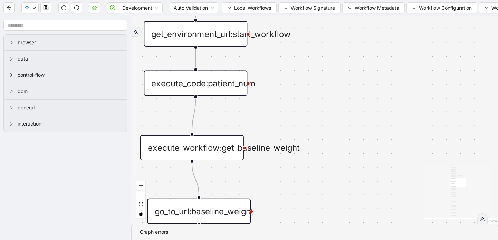
click at [303, 177] on div "success onError trigger execute_workflow:get_biodata execute_workflow:get_meds …" at bounding box center [314, 119] width 367 height 207
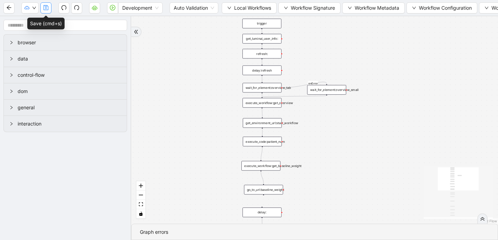
click at [44, 10] on icon "save" at bounding box center [46, 7] width 5 height 5
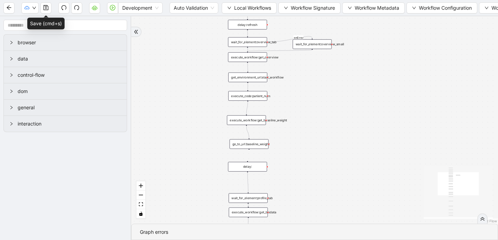
drag, startPoint x: 331, startPoint y: 137, endPoint x: 316, endPoint y: 91, distance: 47.9
click at [316, 91] on div "success onError trigger execute_workflow:get_biodata execute_workflow:get_meds …" at bounding box center [314, 119] width 367 height 207
drag, startPoint x: 249, startPoint y: 149, endPoint x: 246, endPoint y: 162, distance: 13.4
click at [246, 162] on div "trigger execute_workflow:get_biodata execute_workflow:get_meds execute_workflow…" at bounding box center [335, 102] width 276 height 156
click at [282, 163] on div "success onError trigger execute_workflow:get_biodata execute_workflow:get_meds …" at bounding box center [314, 119] width 367 height 207
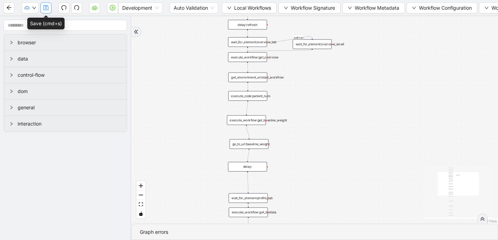
click at [48, 11] on button "button" at bounding box center [45, 7] width 11 height 11
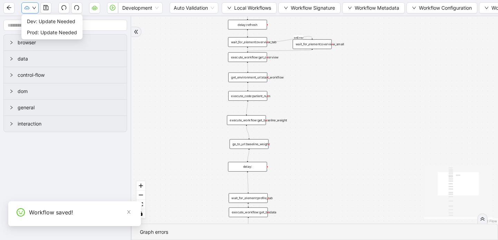
click at [32, 8] on icon "down" at bounding box center [34, 8] width 4 height 4
click at [39, 23] on span "Dev: Update Needed" at bounding box center [52, 22] width 50 height 8
